Goal: Go to known website: Go to known website

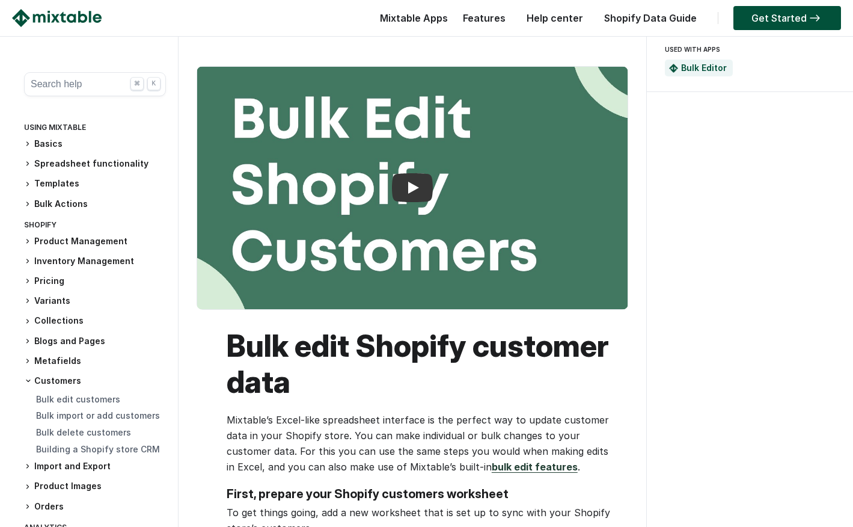
click at [69, 24] on img at bounding box center [57, 18] width 90 height 18
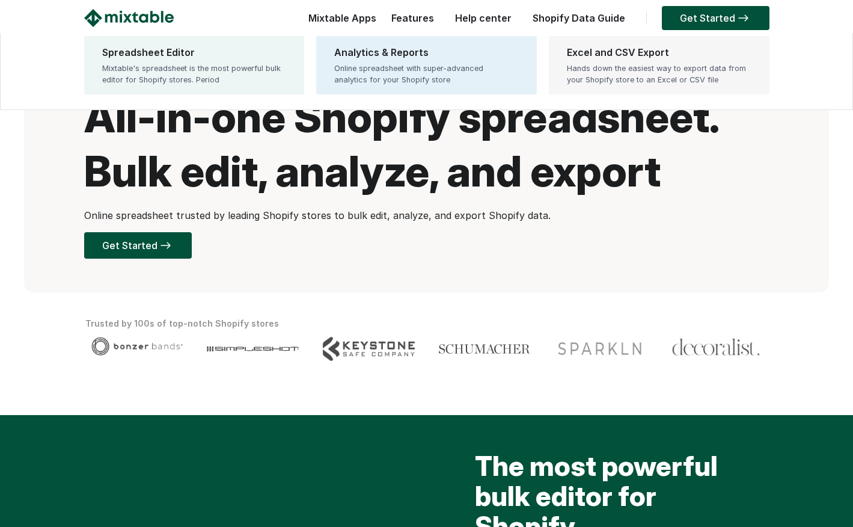
click at [575, 55] on div "Excel and CSV Export" at bounding box center [659, 52] width 185 height 14
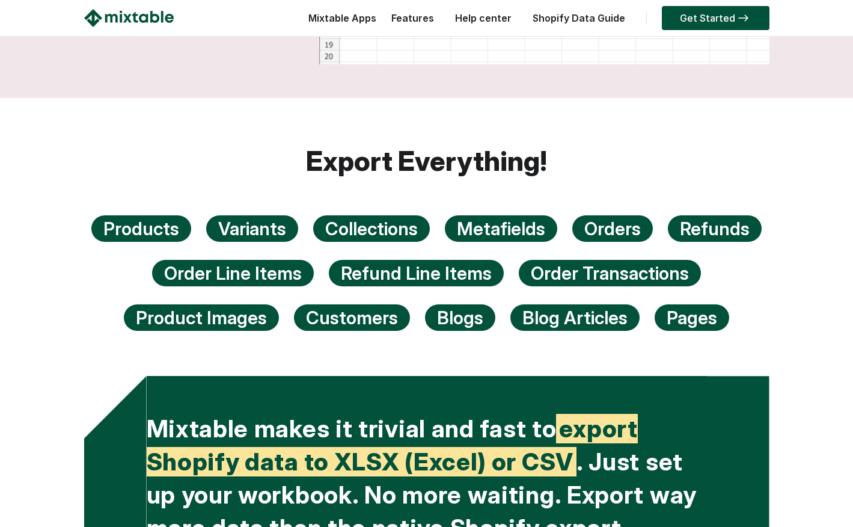
scroll to position [2473, 0]
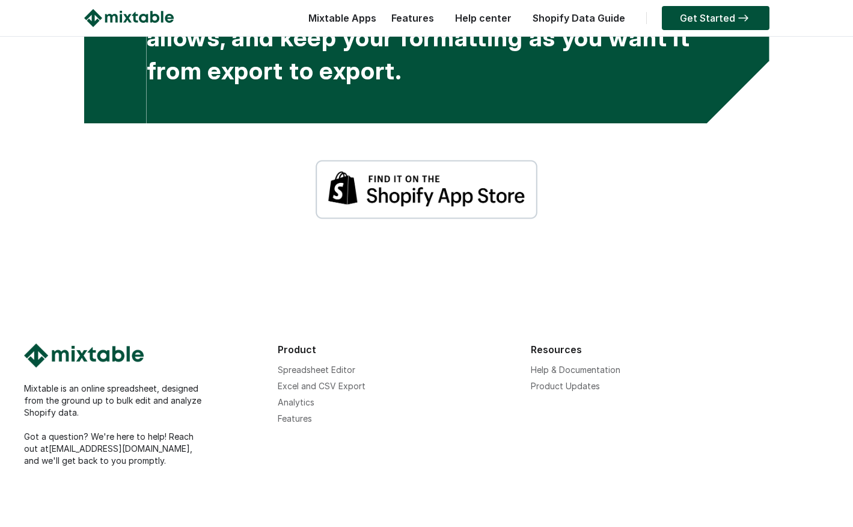
click at [464, 204] on img at bounding box center [427, 189] width 222 height 60
